Goal: Task Accomplishment & Management: Manage account settings

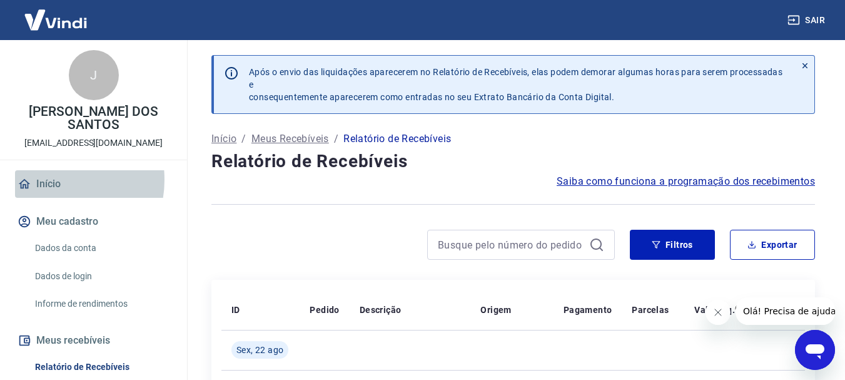
click at [49, 180] on link "Início" at bounding box center [93, 184] width 157 height 28
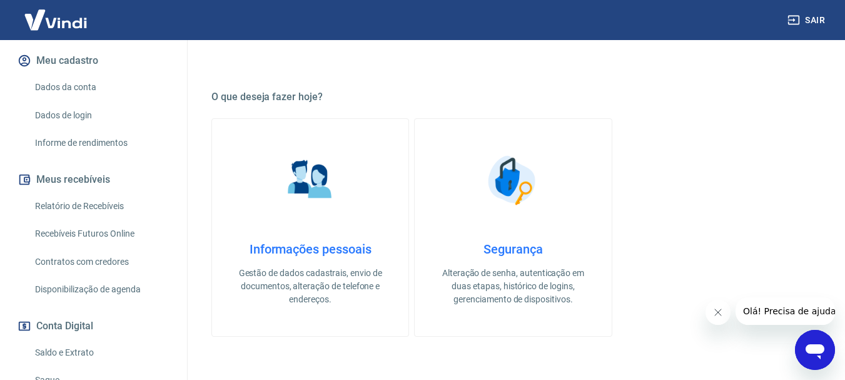
scroll to position [188, 0]
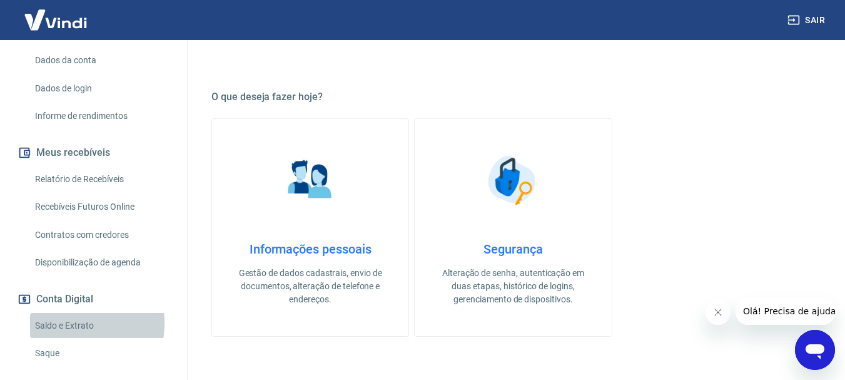
drag, startPoint x: 53, startPoint y: 322, endPoint x: 88, endPoint y: 312, distance: 37.2
click at [53, 322] on link "Saldo e Extrato" at bounding box center [101, 326] width 142 height 26
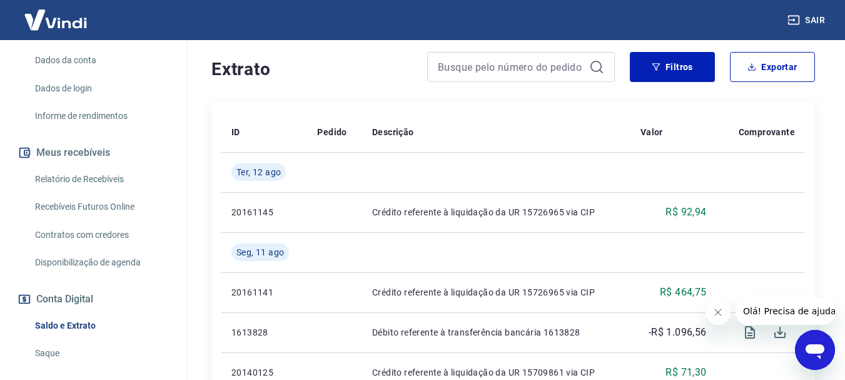
scroll to position [313, 0]
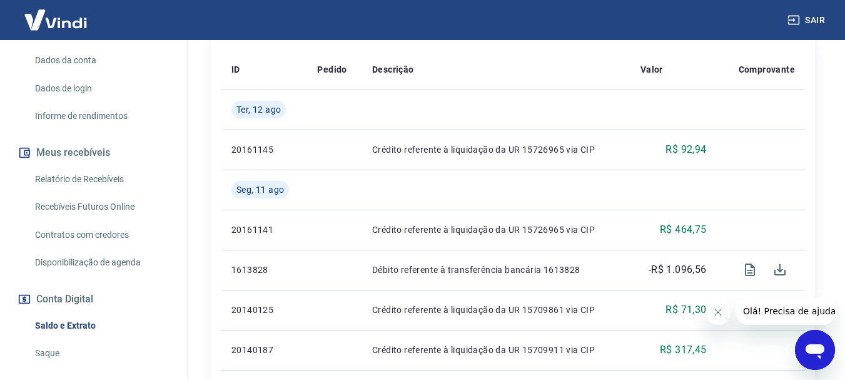
click at [49, 352] on link "Saque" at bounding box center [101, 353] width 142 height 26
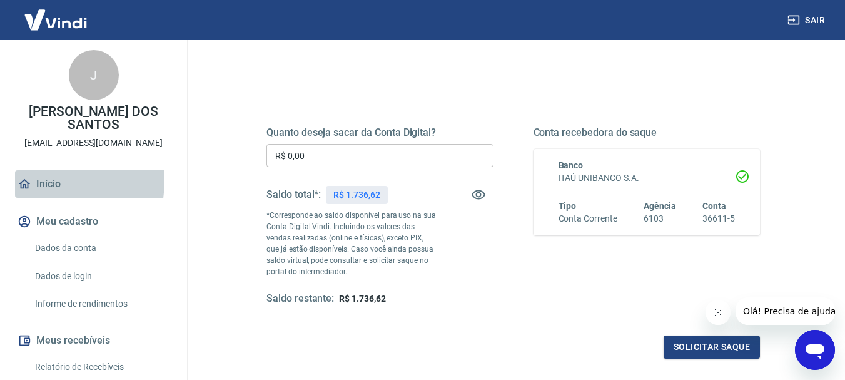
click at [41, 181] on link "Início" at bounding box center [93, 184] width 157 height 28
